Goal: Transaction & Acquisition: Register for event/course

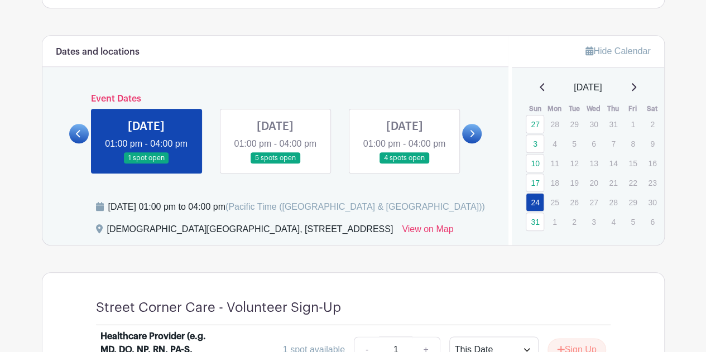
scroll to position [473, 0]
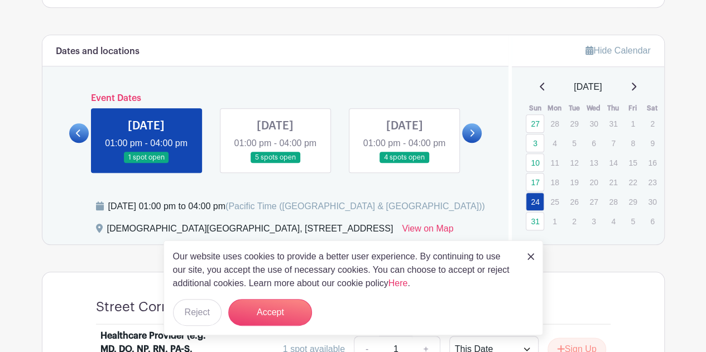
click at [394, 205] on div "Dates and locations Event Dates [DATE] 01:30 pm - 04:00 pm many spots open [DAT…" at bounding box center [275, 139] width 466 height 209
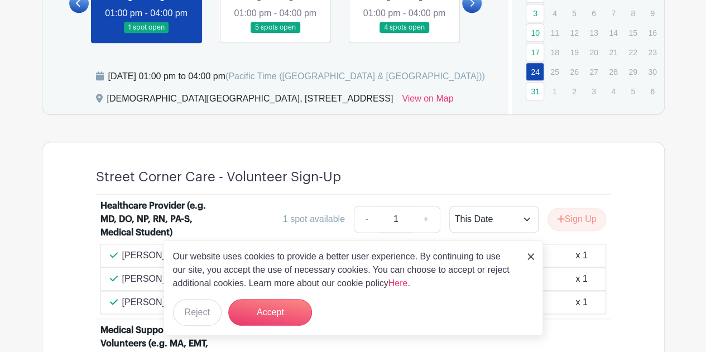
scroll to position [604, 0]
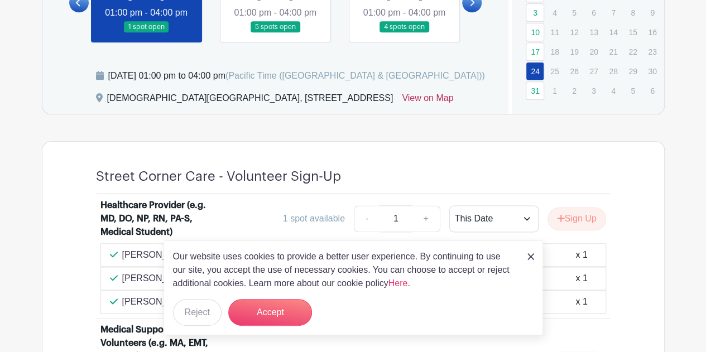
click at [439, 109] on link "View on Map" at bounding box center [427, 100] width 51 height 18
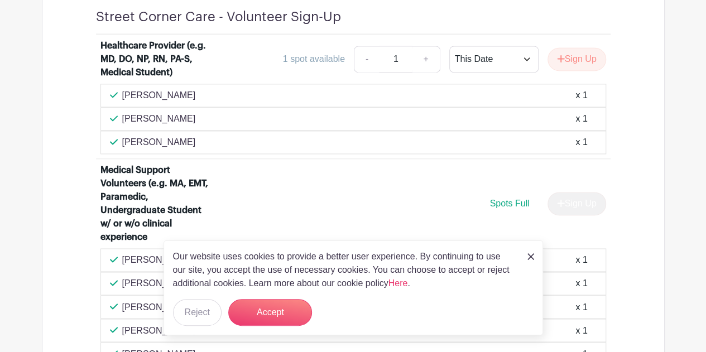
scroll to position [764, 0]
click at [341, 191] on div "Medical Support Volunteers (e.g. MA, EMT, Paramedic, Undergraduate Student w/ o…" at bounding box center [352, 205] width 505 height 85
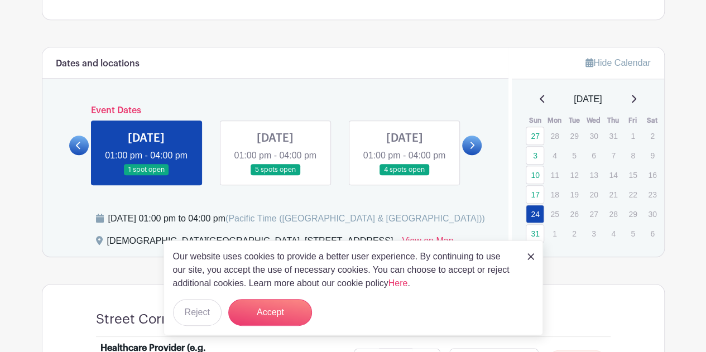
scroll to position [462, 0]
click at [469, 146] on icon at bounding box center [471, 145] width 5 height 8
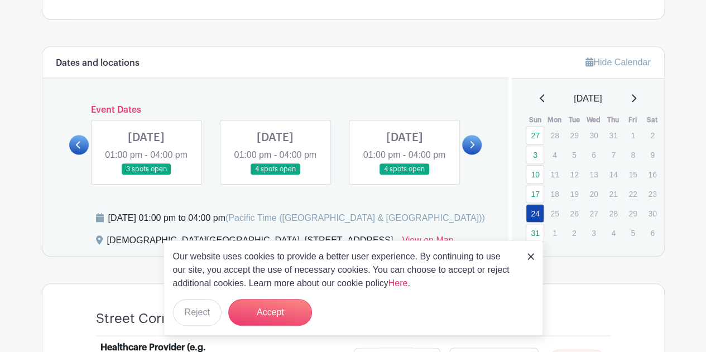
click at [473, 148] on icon at bounding box center [472, 144] width 4 height 7
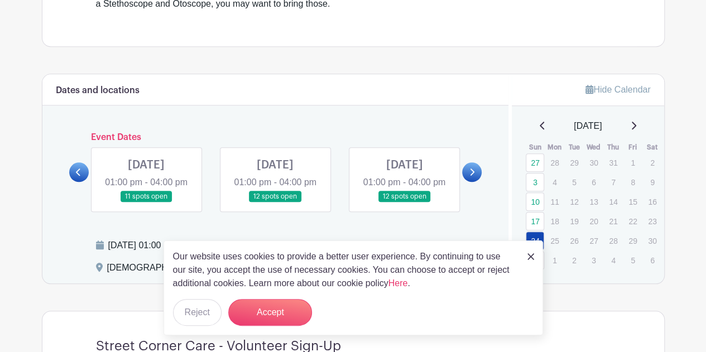
scroll to position [542, 0]
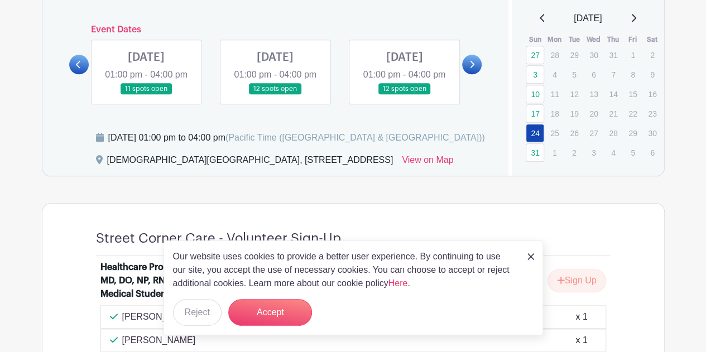
click at [275, 95] on link at bounding box center [275, 95] width 0 height 0
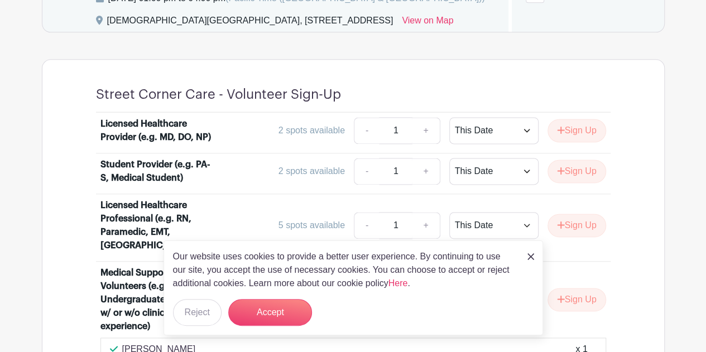
scroll to position [683, 0]
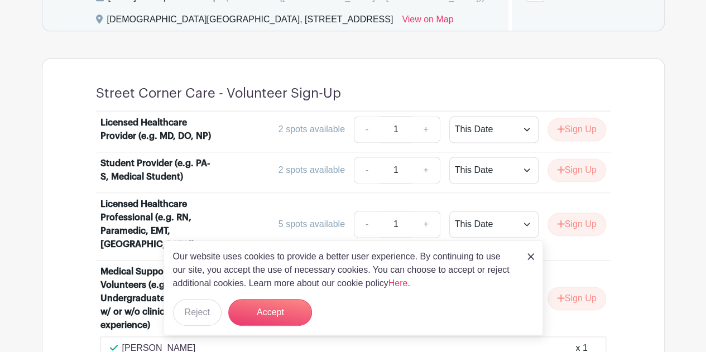
click at [339, 143] on div "2 spots available - 1 + This Date Select Dates Select Dates Sign Up" at bounding box center [415, 129] width 379 height 27
click at [287, 305] on button "Accept" at bounding box center [270, 312] width 84 height 27
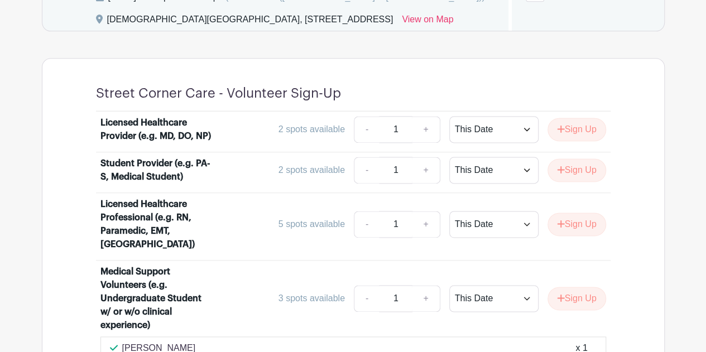
scroll to position [521, 0]
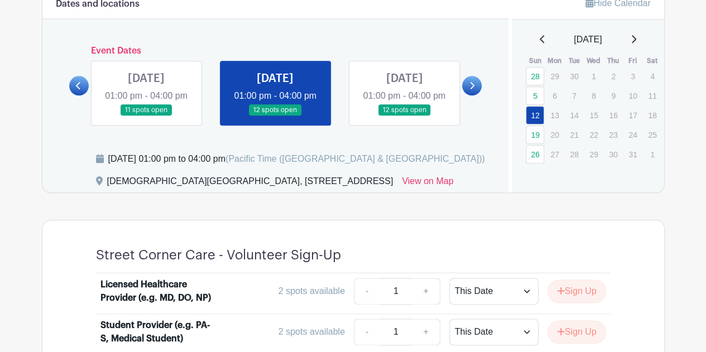
click at [83, 86] on link at bounding box center [79, 86] width 20 height 20
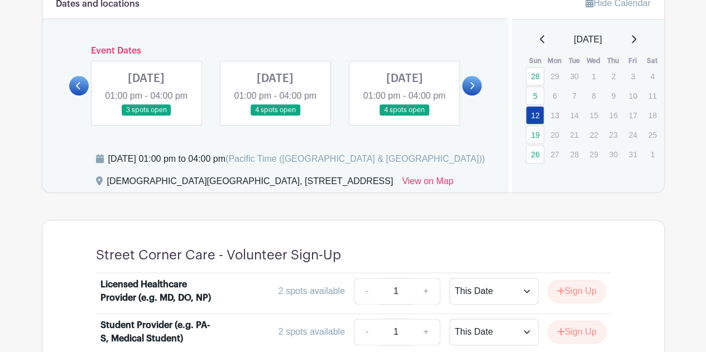
click at [83, 86] on link at bounding box center [79, 86] width 20 height 20
click at [471, 90] on icon at bounding box center [471, 85] width 5 height 8
click at [73, 90] on link at bounding box center [79, 86] width 20 height 20
click at [642, 94] on p "11" at bounding box center [651, 95] width 18 height 17
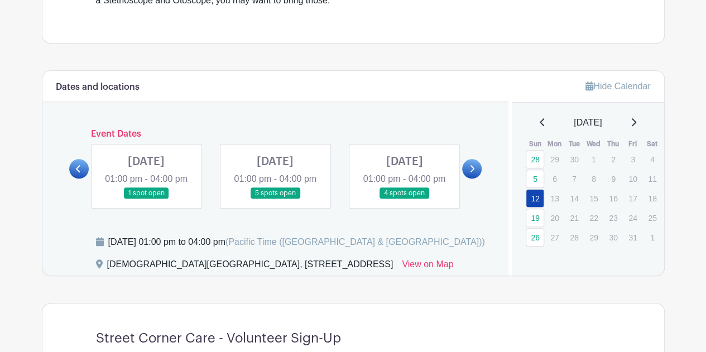
scroll to position [444, 0]
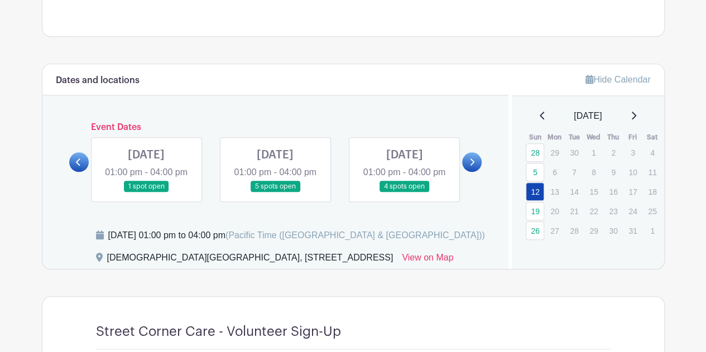
click at [72, 167] on link at bounding box center [79, 162] width 20 height 20
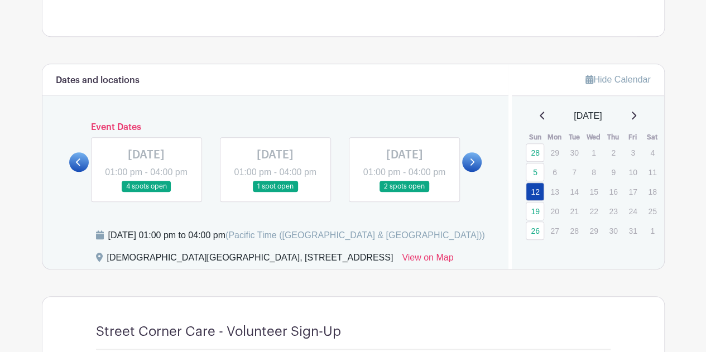
click at [72, 167] on link at bounding box center [79, 162] width 20 height 20
click at [464, 160] on link at bounding box center [472, 162] width 20 height 20
click at [539, 111] on icon at bounding box center [542, 115] width 6 height 9
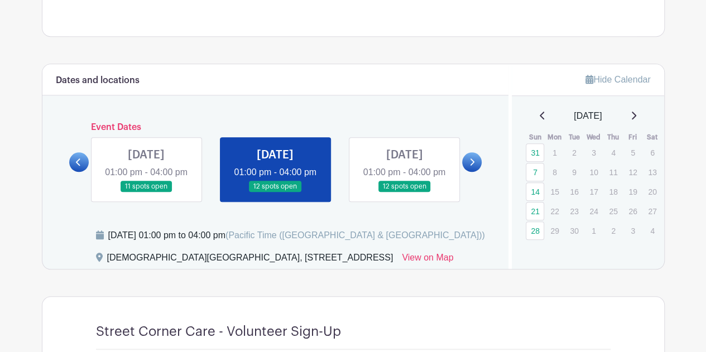
click at [424, 240] on span "(Pacific Time ([GEOGRAPHIC_DATA] & [GEOGRAPHIC_DATA]))" at bounding box center [354, 234] width 259 height 9
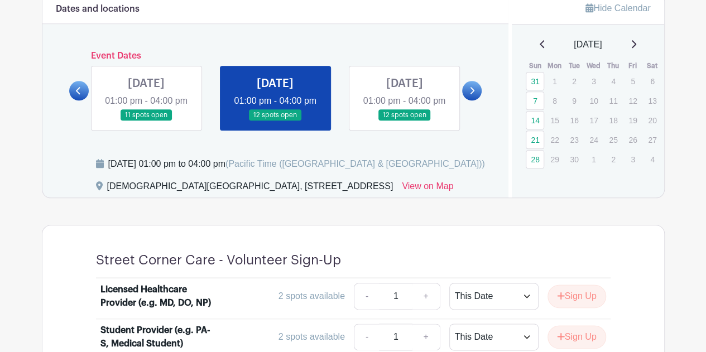
scroll to position [525, 0]
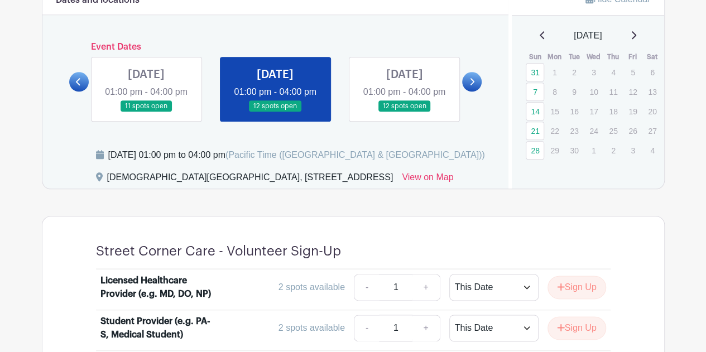
click at [80, 86] on icon at bounding box center [78, 82] width 5 height 8
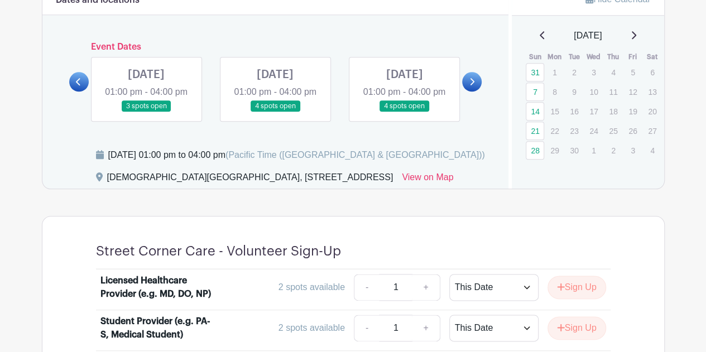
click at [80, 86] on icon at bounding box center [78, 82] width 5 height 8
click at [69, 88] on link at bounding box center [79, 82] width 20 height 20
click at [64, 87] on div "Dates and locations Event Dates [DATE] 01:30 pm - 04:00 pm many spots open [DAT…" at bounding box center [275, 86] width 466 height 205
click at [72, 84] on link at bounding box center [79, 82] width 20 height 20
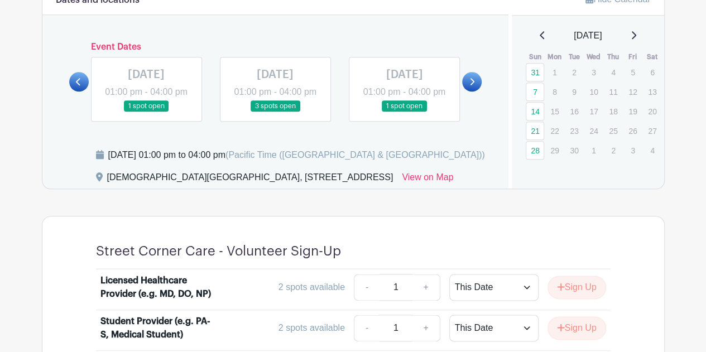
click at [478, 76] on link at bounding box center [472, 82] width 20 height 20
click at [479, 91] on link at bounding box center [472, 82] width 20 height 20
click at [404, 112] on link at bounding box center [404, 112] width 0 height 0
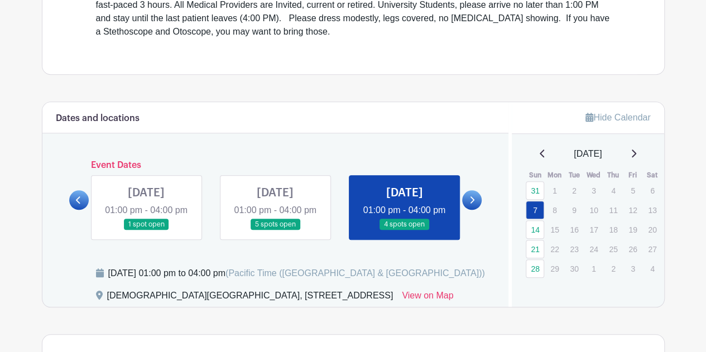
scroll to position [406, 0]
click at [477, 204] on link at bounding box center [472, 201] width 20 height 20
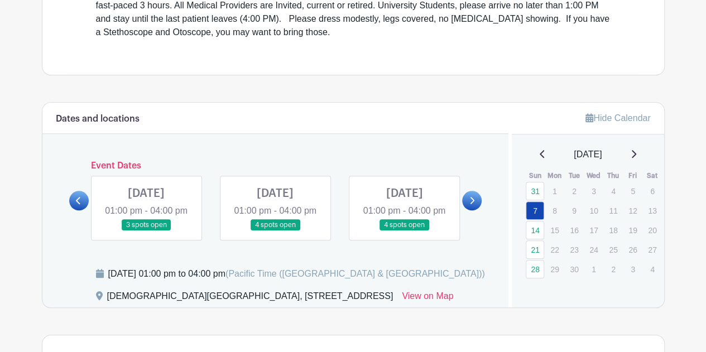
click at [404, 231] on link at bounding box center [404, 231] width 0 height 0
click at [79, 205] on icon at bounding box center [78, 200] width 5 height 8
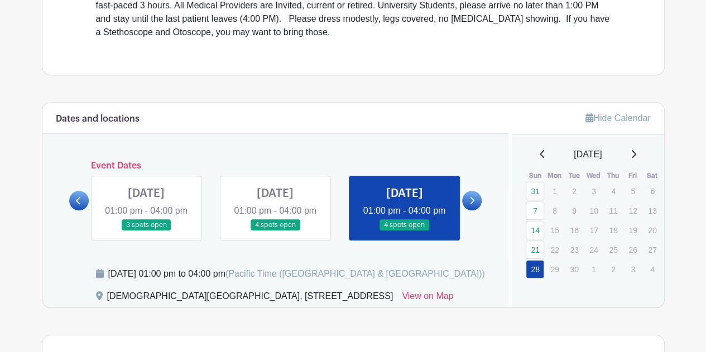
click at [484, 211] on div "Dates and locations Event Dates [DATE] 01:30 pm - 04:00 pm many spots open [DAT…" at bounding box center [275, 205] width 466 height 205
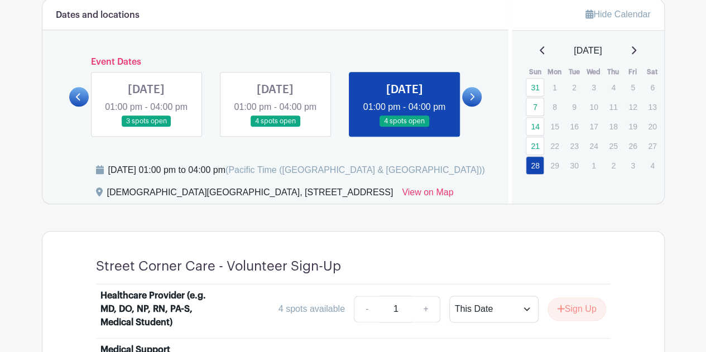
scroll to position [508, 0]
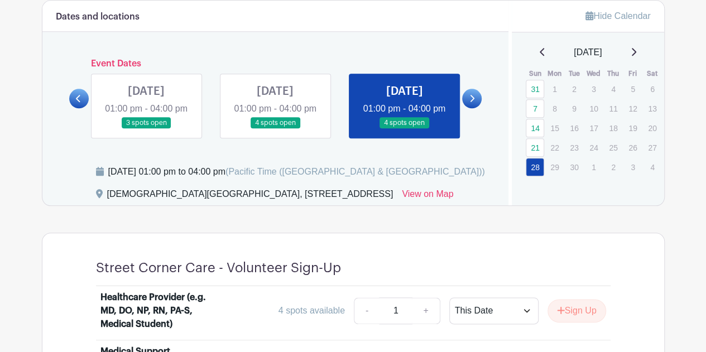
click at [146, 129] on link at bounding box center [146, 129] width 0 height 0
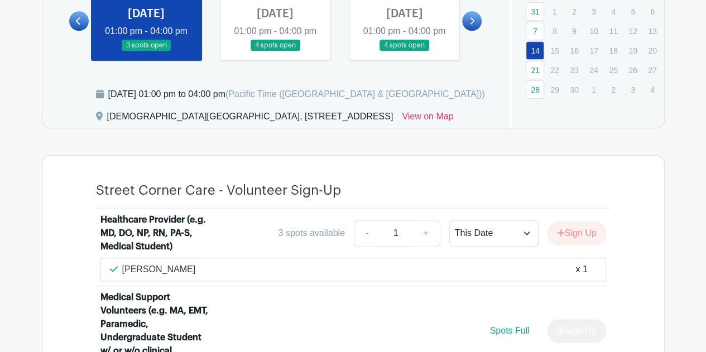
scroll to position [464, 0]
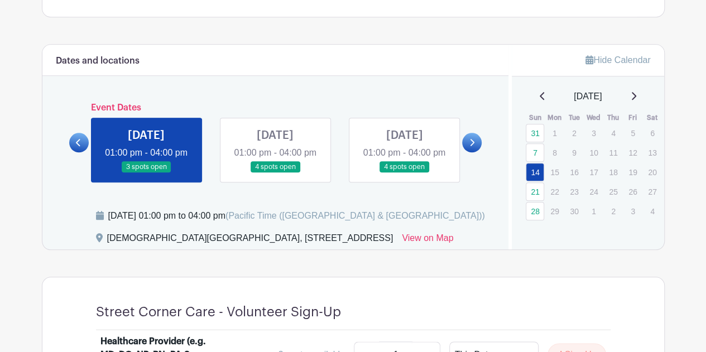
click at [76, 145] on icon at bounding box center [78, 142] width 5 height 8
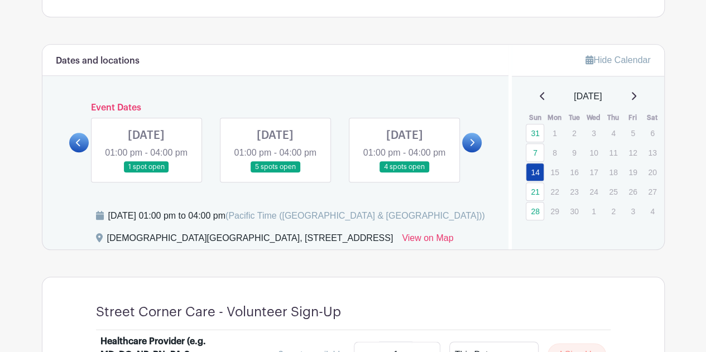
click at [404, 173] on link at bounding box center [404, 173] width 0 height 0
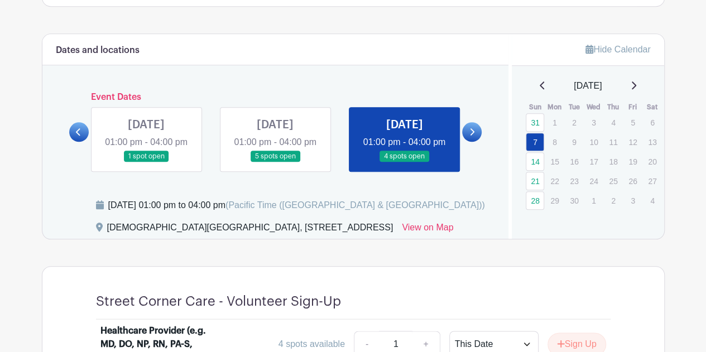
scroll to position [472, 0]
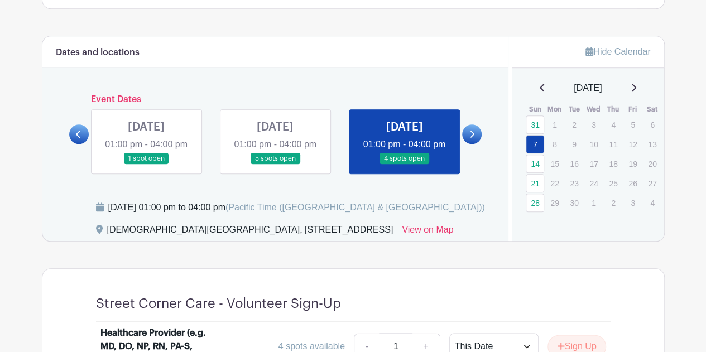
click at [473, 138] on icon at bounding box center [471, 134] width 5 height 8
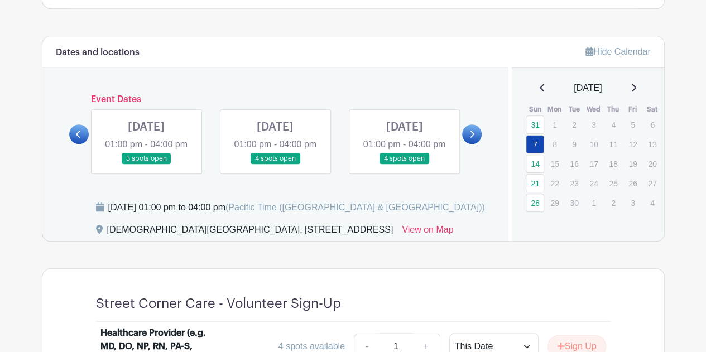
click at [146, 165] on link at bounding box center [146, 165] width 0 height 0
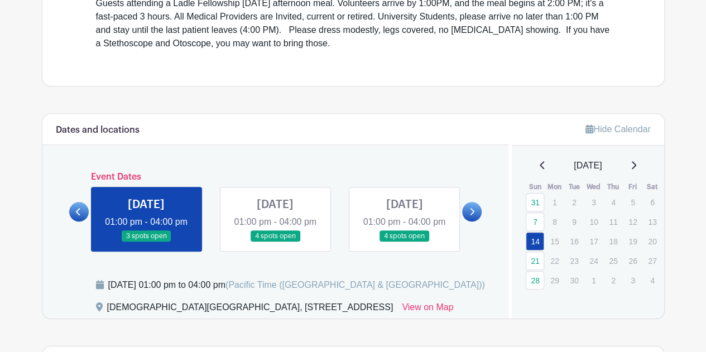
scroll to position [397, 0]
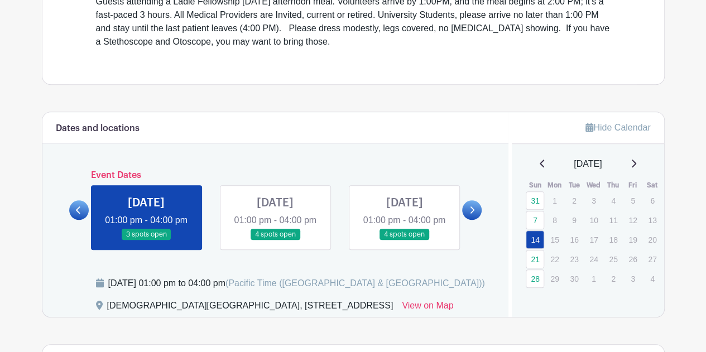
click at [275, 240] on link at bounding box center [275, 240] width 0 height 0
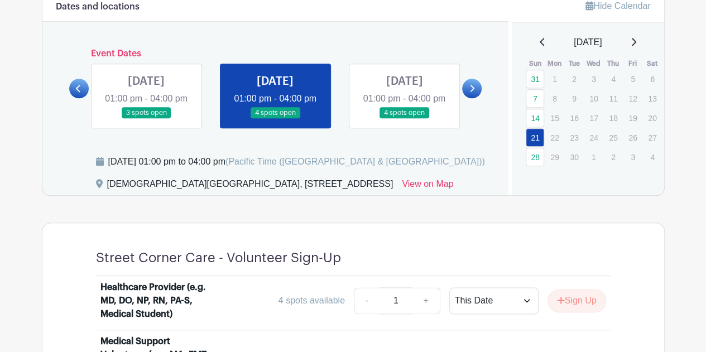
scroll to position [518, 0]
click at [404, 119] on link at bounding box center [404, 119] width 0 height 0
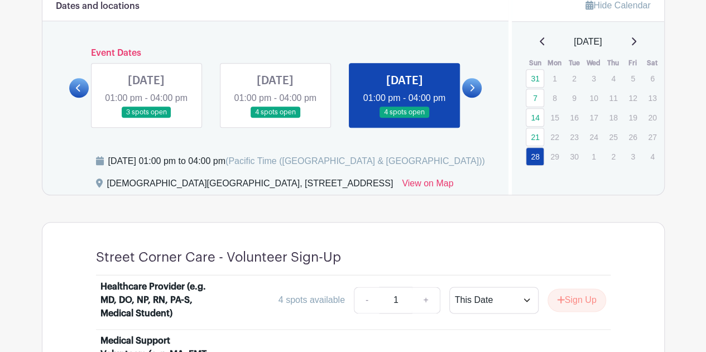
scroll to position [518, 0]
click at [476, 98] on link at bounding box center [472, 89] width 20 height 20
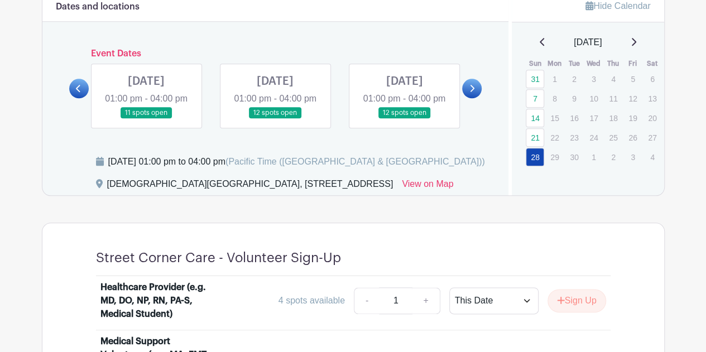
click at [146, 119] on link at bounding box center [146, 119] width 0 height 0
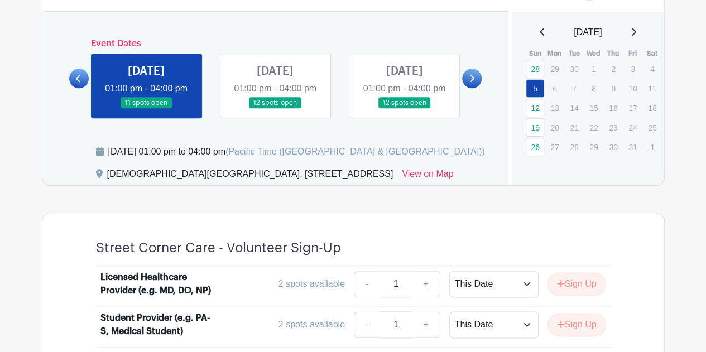
scroll to position [524, 0]
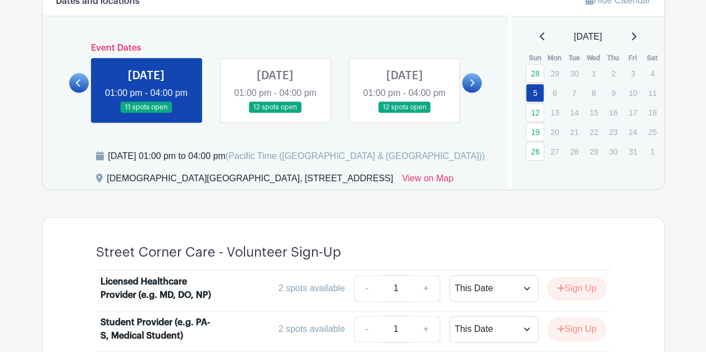
click at [76, 86] on icon at bounding box center [78, 83] width 5 height 8
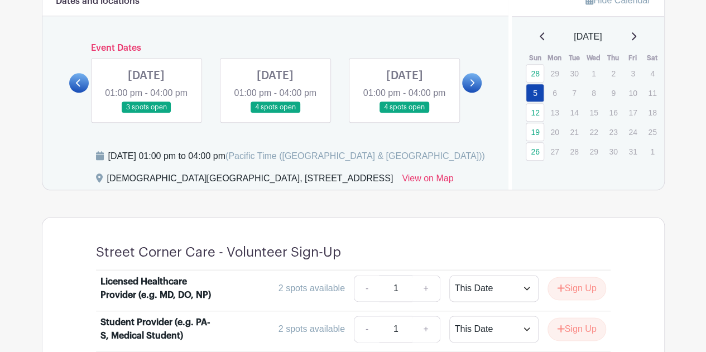
click at [275, 113] on link at bounding box center [275, 113] width 0 height 0
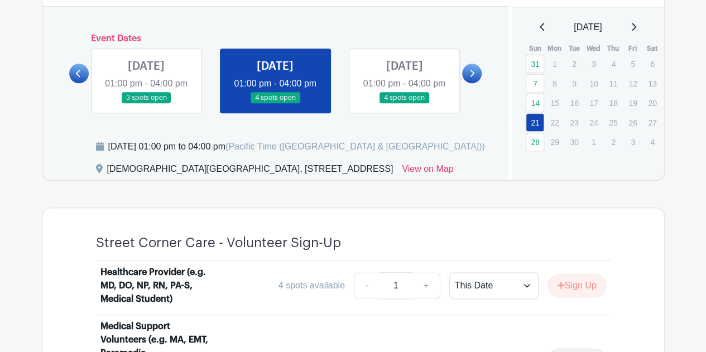
scroll to position [529, 0]
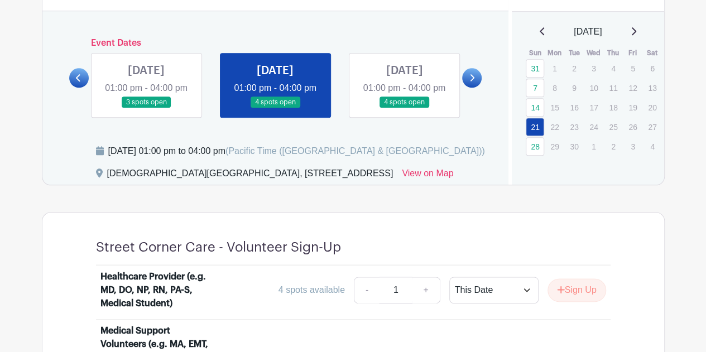
click at [481, 83] on link at bounding box center [472, 78] width 20 height 20
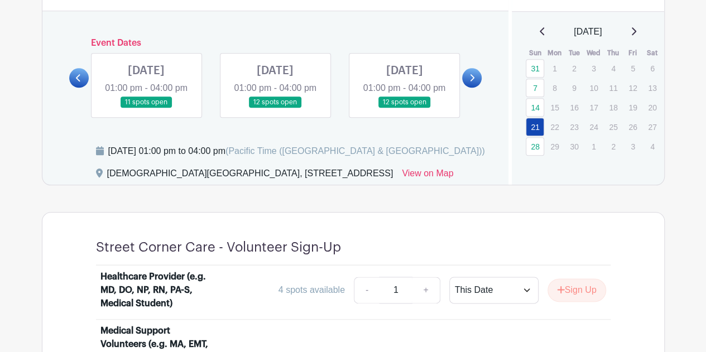
click at [275, 108] on link at bounding box center [275, 108] width 0 height 0
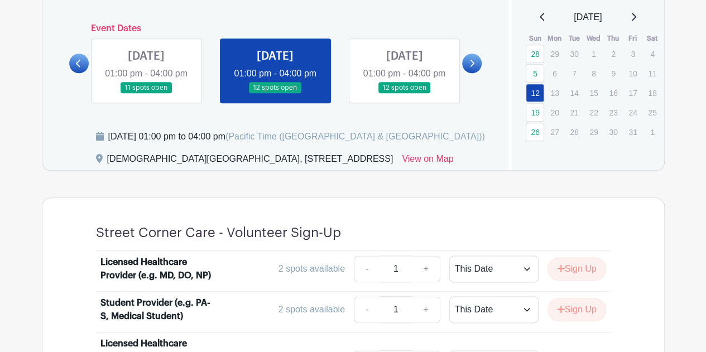
scroll to position [543, 0]
click at [404, 94] on link at bounding box center [404, 94] width 0 height 0
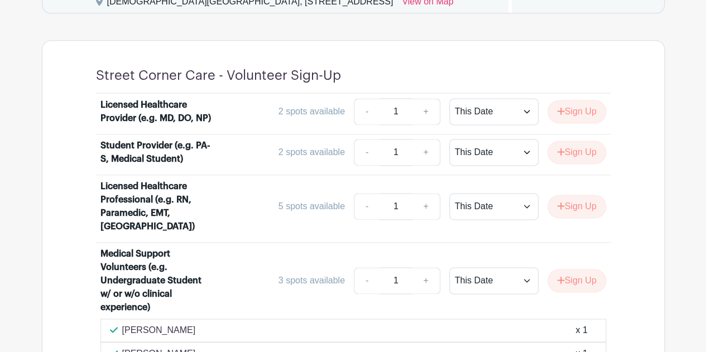
scroll to position [715, 0]
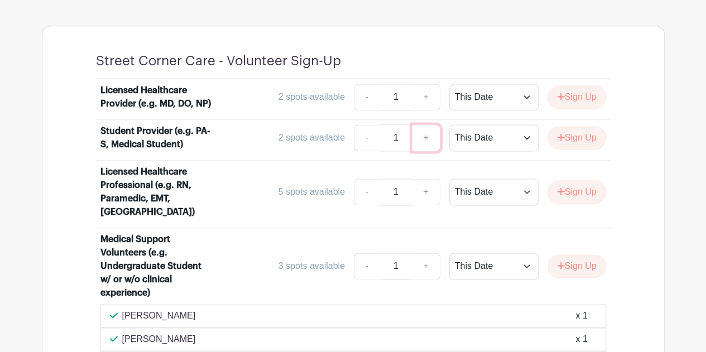
click at [429, 146] on link "+" at bounding box center [426, 137] width 28 height 27
click at [361, 151] on link "-" at bounding box center [367, 137] width 26 height 27
type input "1"
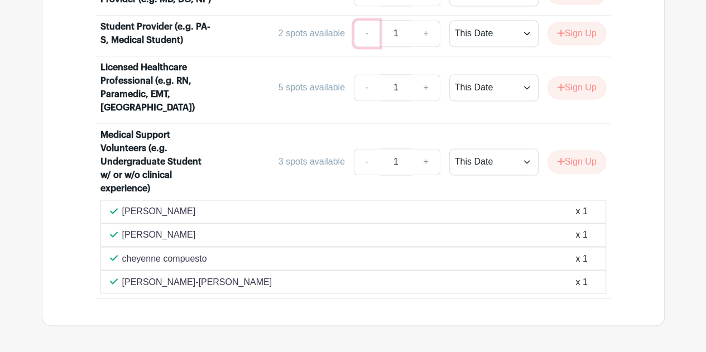
scroll to position [822, 0]
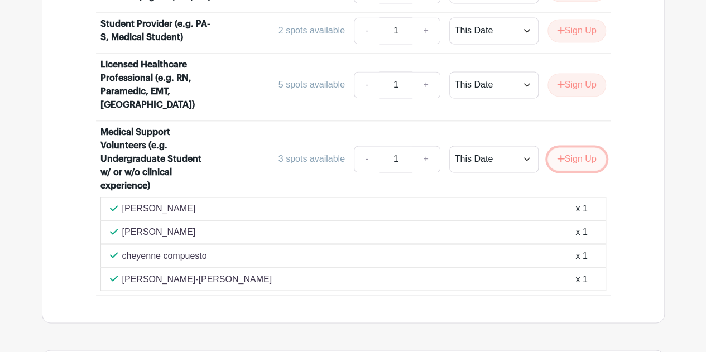
click at [563, 153] on button "Sign Up" at bounding box center [576, 158] width 59 height 23
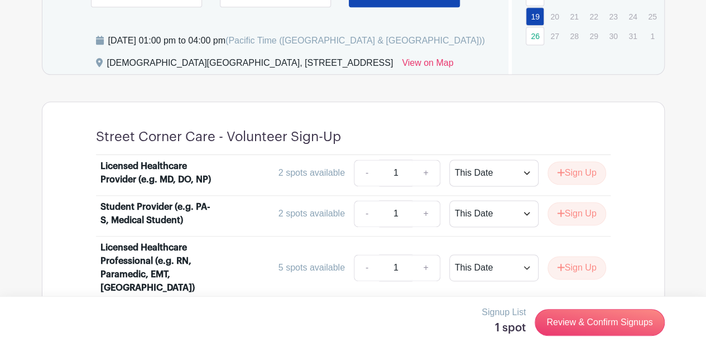
scroll to position [496, 0]
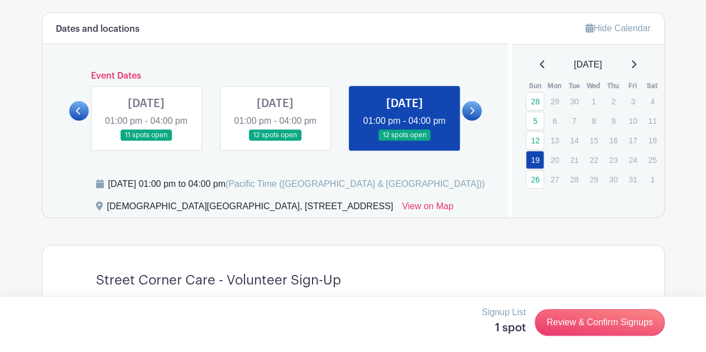
click at [275, 141] on link at bounding box center [275, 141] width 0 height 0
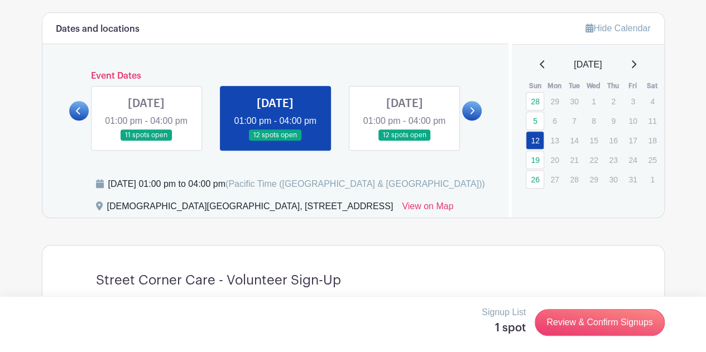
click at [404, 141] on link at bounding box center [404, 141] width 0 height 0
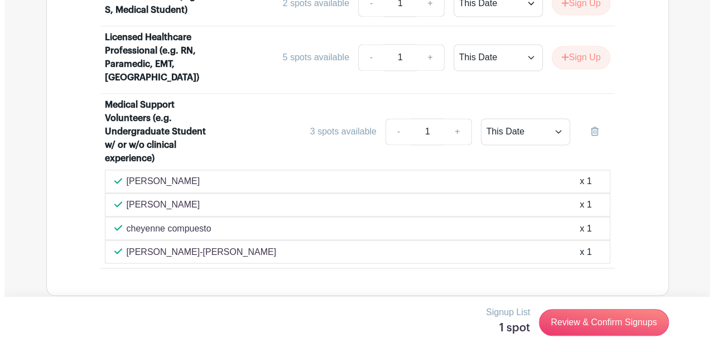
scroll to position [851, 0]
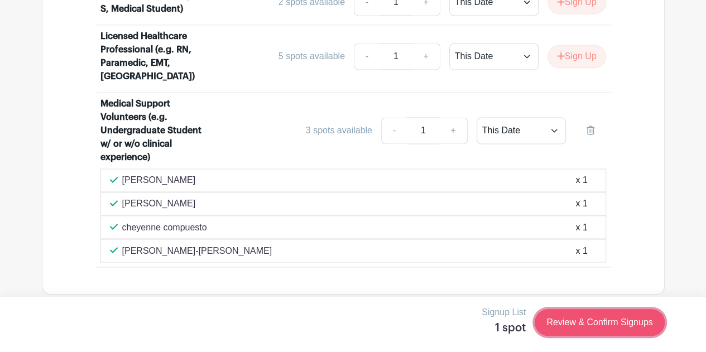
click at [590, 326] on link "Review & Confirm Signups" at bounding box center [598, 322] width 129 height 27
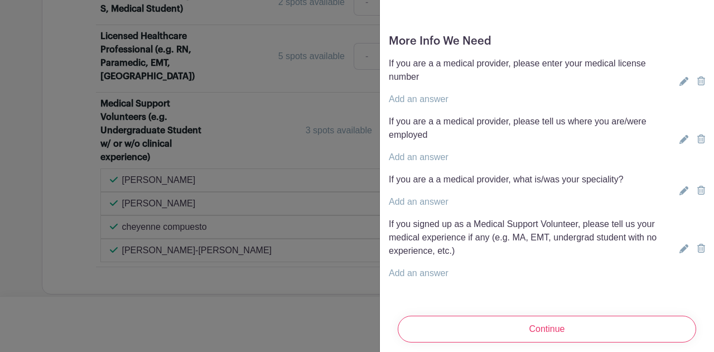
scroll to position [245, 0]
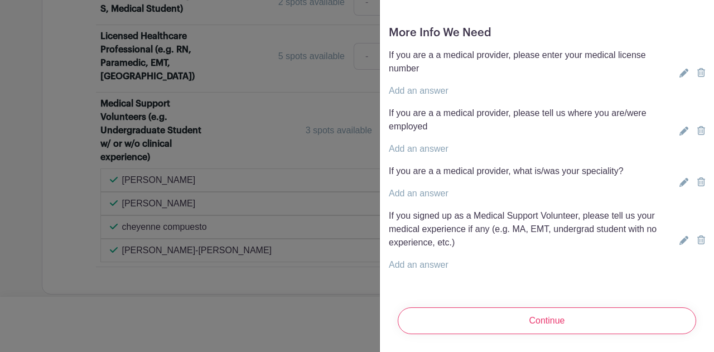
click at [408, 189] on link "Add an answer" at bounding box center [419, 193] width 60 height 9
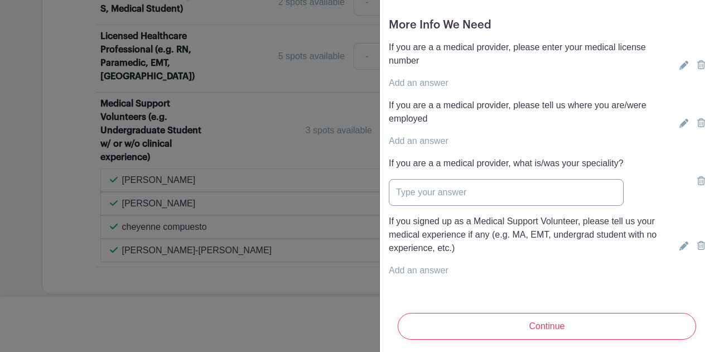
click at [408, 185] on input "text" at bounding box center [506, 192] width 235 height 27
type input "n/a"
click at [421, 137] on link "Add an answer" at bounding box center [419, 140] width 60 height 9
click at [419, 148] on input "text" at bounding box center [538, 134] width 298 height 27
type input "n/a"
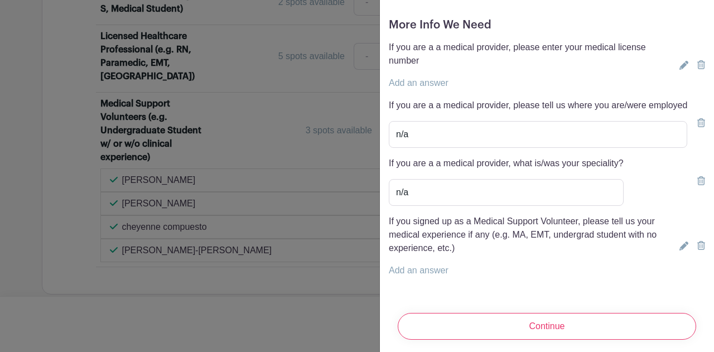
click at [422, 79] on link "Add an answer" at bounding box center [419, 82] width 60 height 9
click at [422, 79] on input "text" at bounding box center [533, 76] width 289 height 27
type input "m"
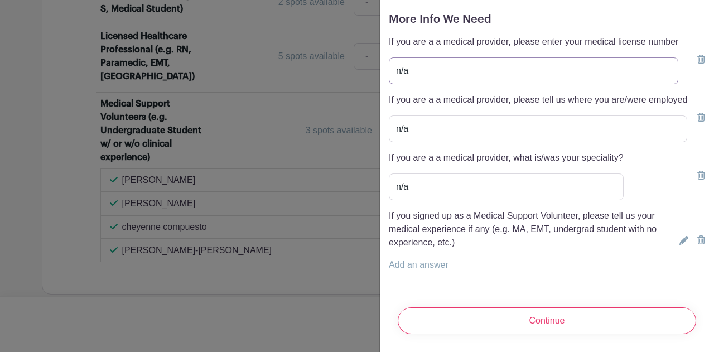
type input "n/a"
click at [449, 261] on p "Add an answer" at bounding box center [532, 264] width 286 height 13
click at [450, 258] on p "Add an answer" at bounding box center [532, 264] width 286 height 13
click at [421, 260] on link "Add an answer" at bounding box center [419, 264] width 60 height 9
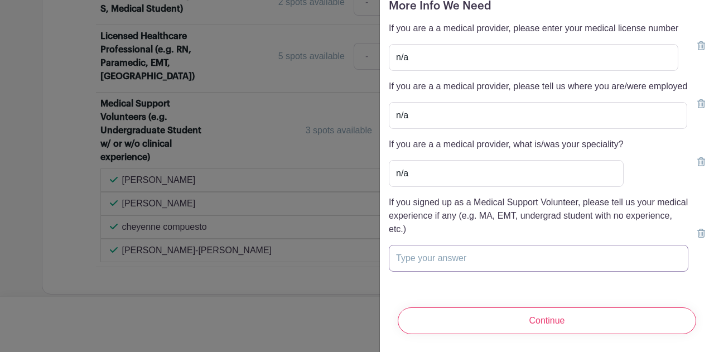
click at [421, 256] on input "text" at bounding box center [538, 258] width 299 height 27
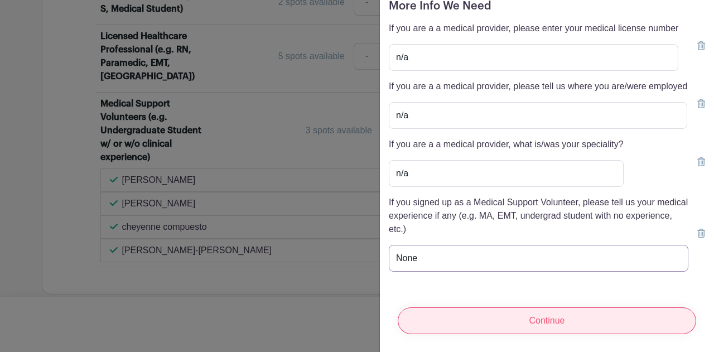
type input "None"
click at [515, 315] on input "Continue" at bounding box center [547, 320] width 298 height 27
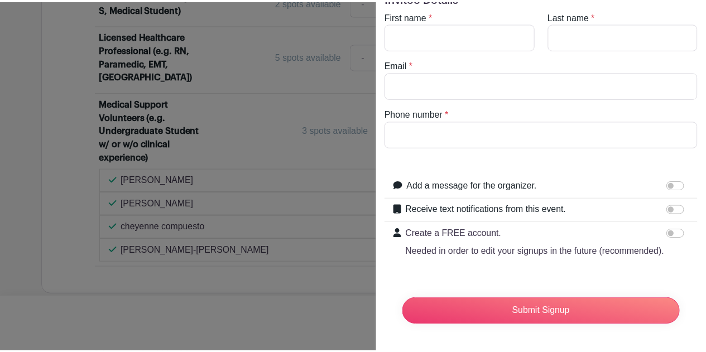
scroll to position [0, 0]
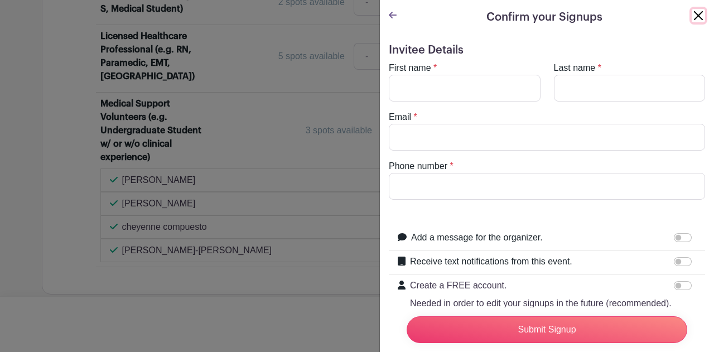
click at [692, 15] on button "Close" at bounding box center [698, 15] width 13 height 13
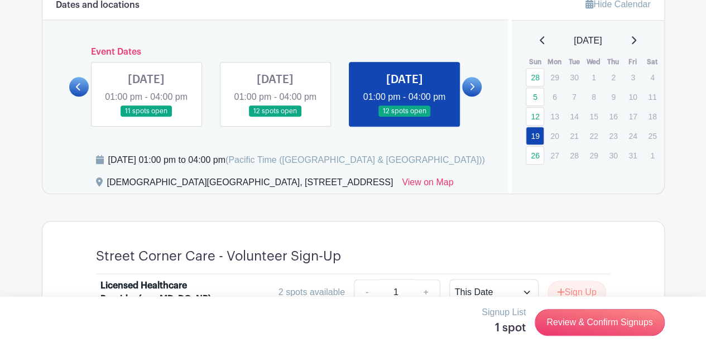
scroll to position [520, 0]
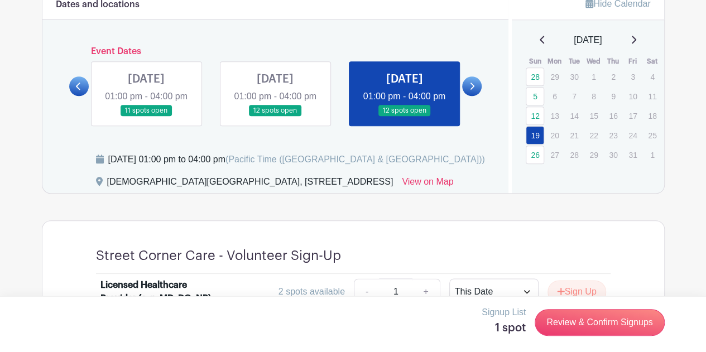
click at [275, 117] on link at bounding box center [275, 117] width 0 height 0
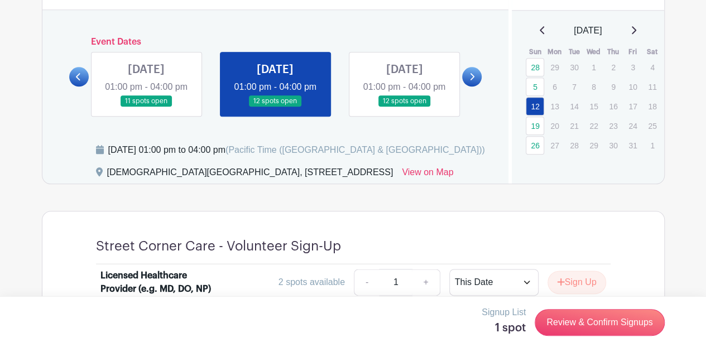
scroll to position [529, 0]
click at [404, 108] on link at bounding box center [404, 108] width 0 height 0
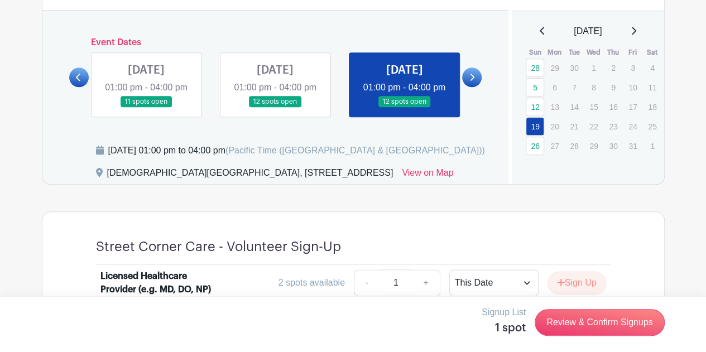
click at [471, 81] on icon at bounding box center [471, 77] width 5 height 8
